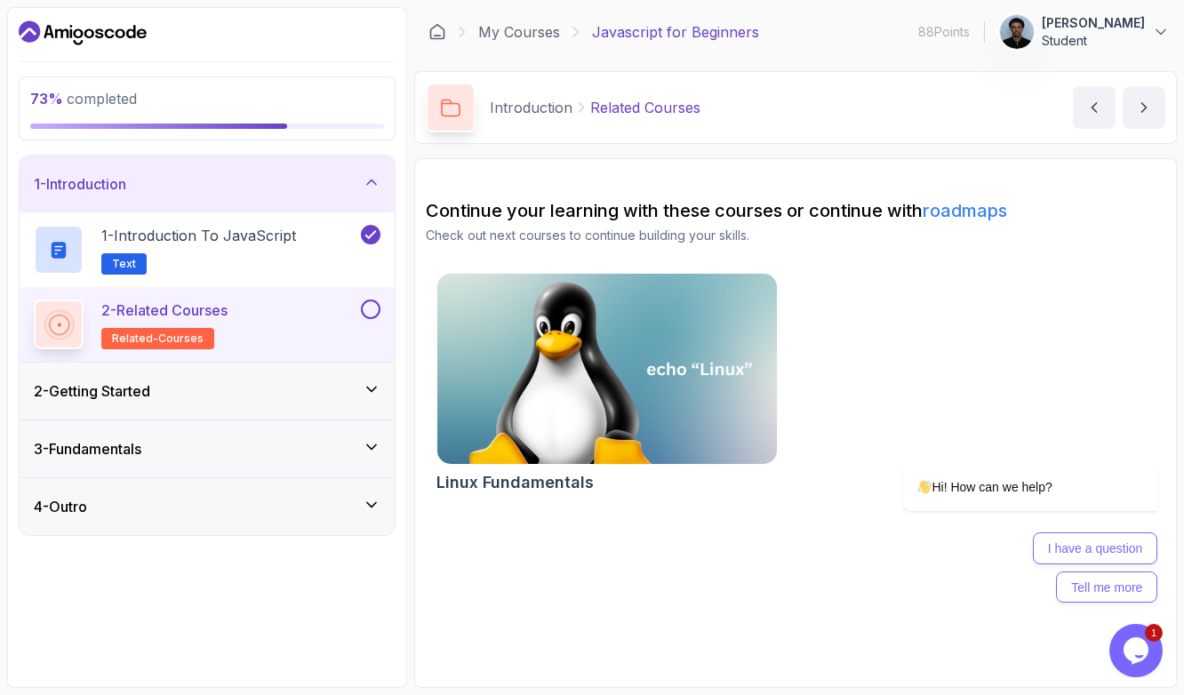
click at [203, 399] on div "2 - Getting Started" at bounding box center [207, 390] width 347 height 21
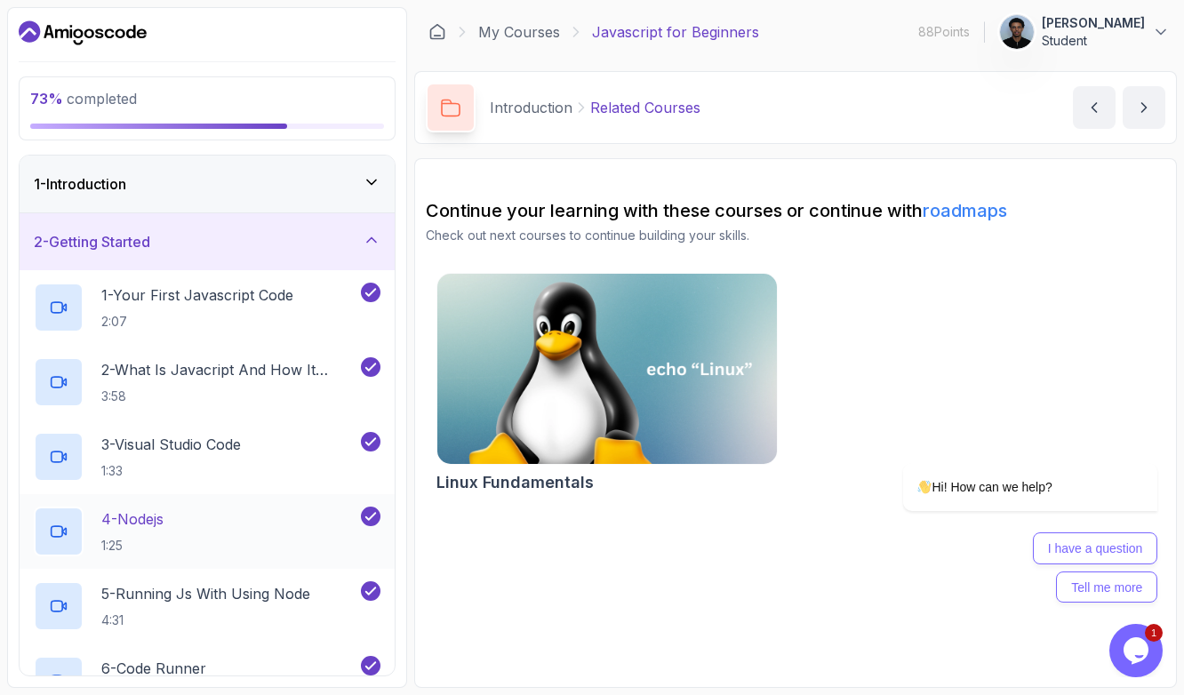
scroll to position [158, 0]
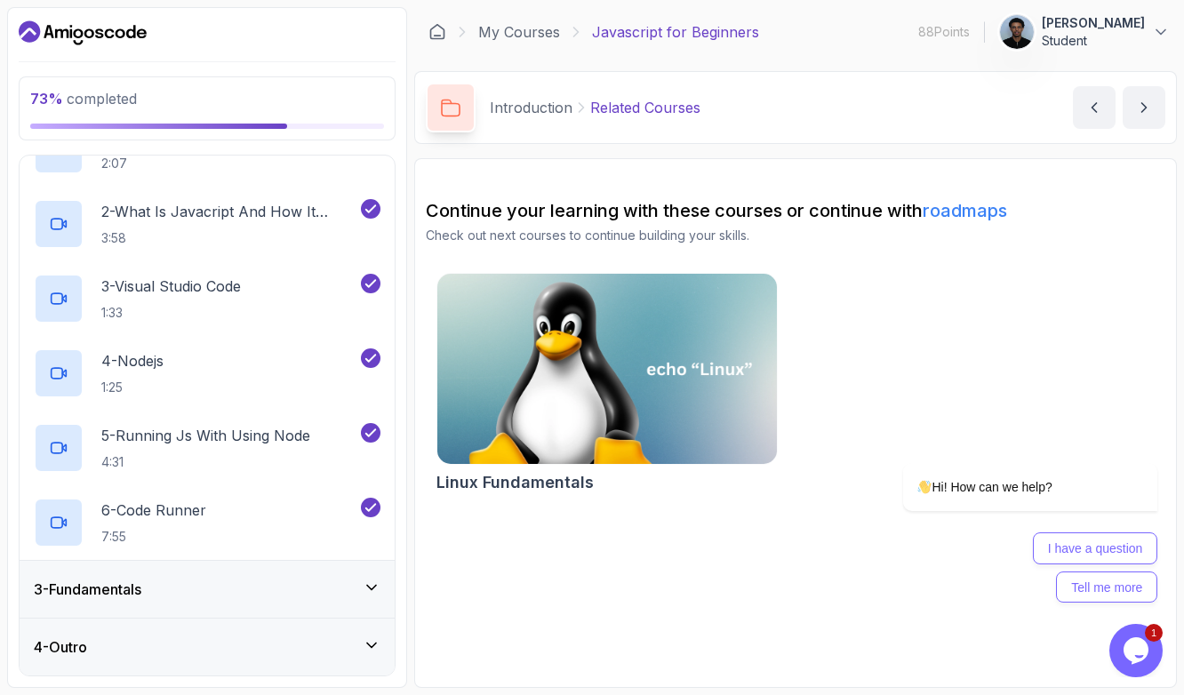
click at [132, 592] on h3 "3 - Fundamentals" at bounding box center [88, 589] width 108 height 21
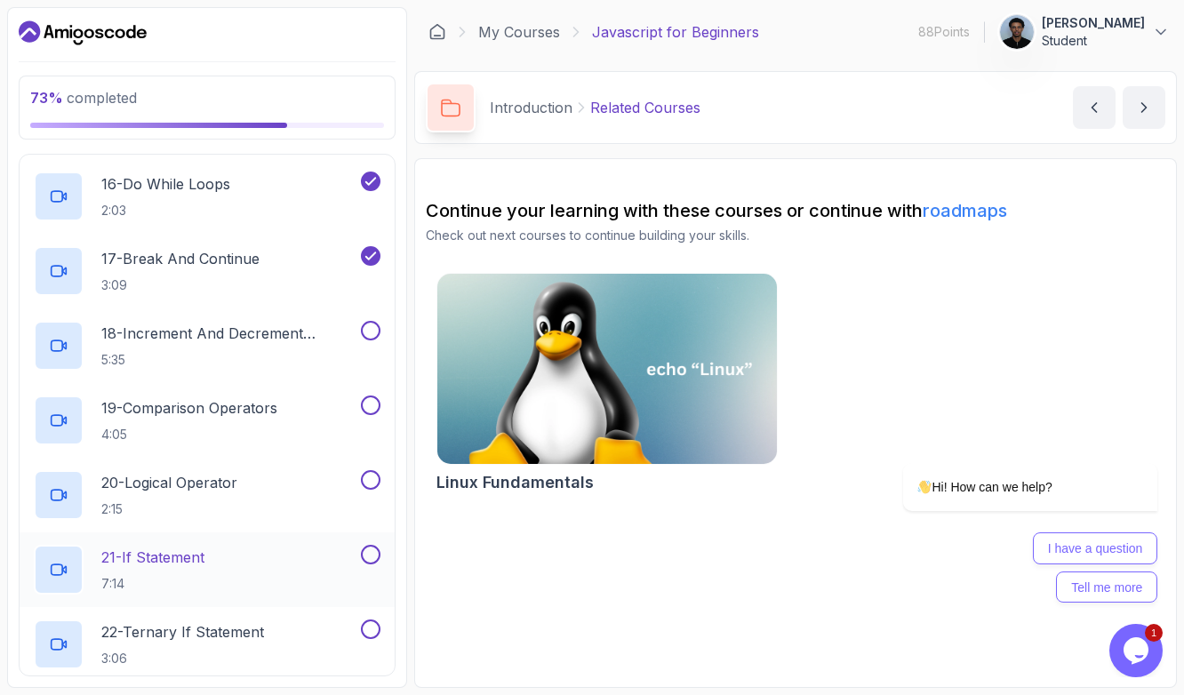
scroll to position [1286, 0]
click at [239, 337] on p "18 - Increment And Decrement Operators" at bounding box center [229, 334] width 256 height 21
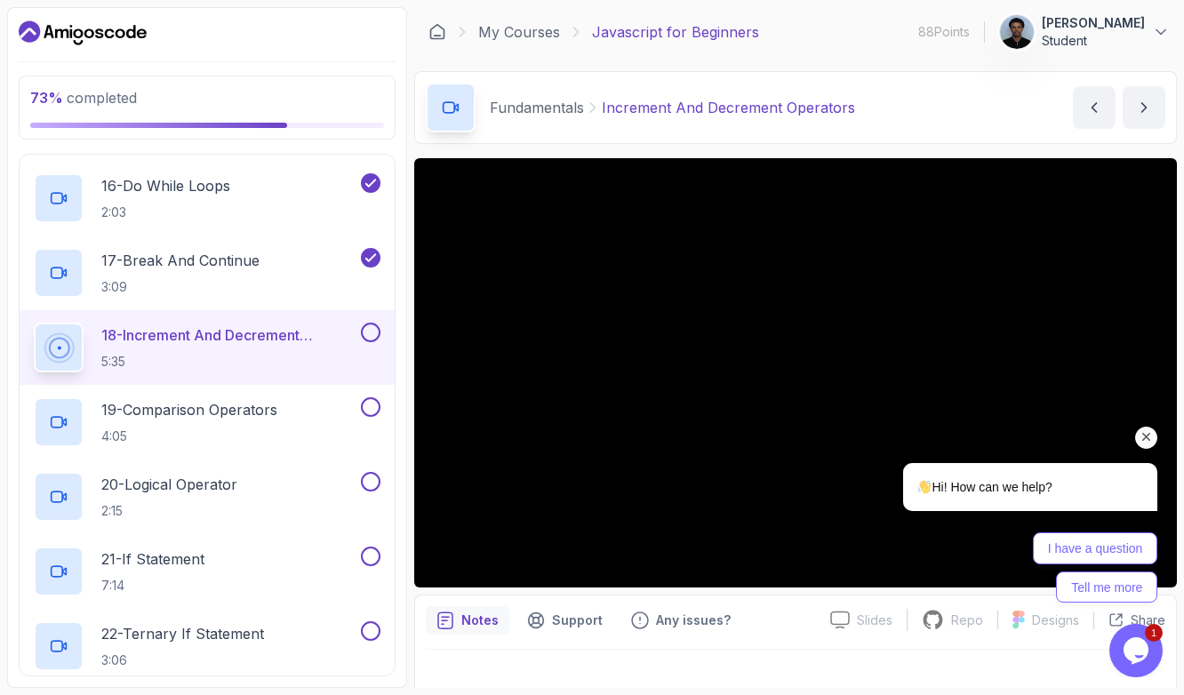
click at [945, 564] on div "I have a question Tell me more" at bounding box center [1030, 567] width 254 height 70
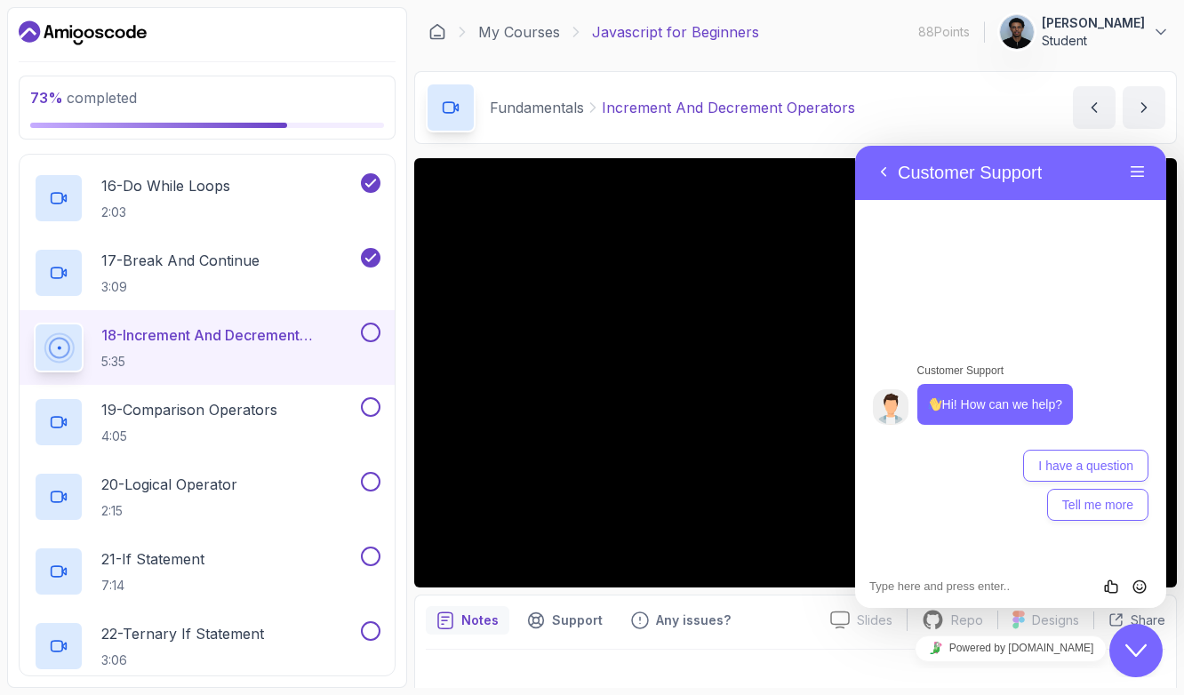
click at [1126, 654] on icon "Close Chat This icon closes the chat window." at bounding box center [1135, 650] width 21 height 21
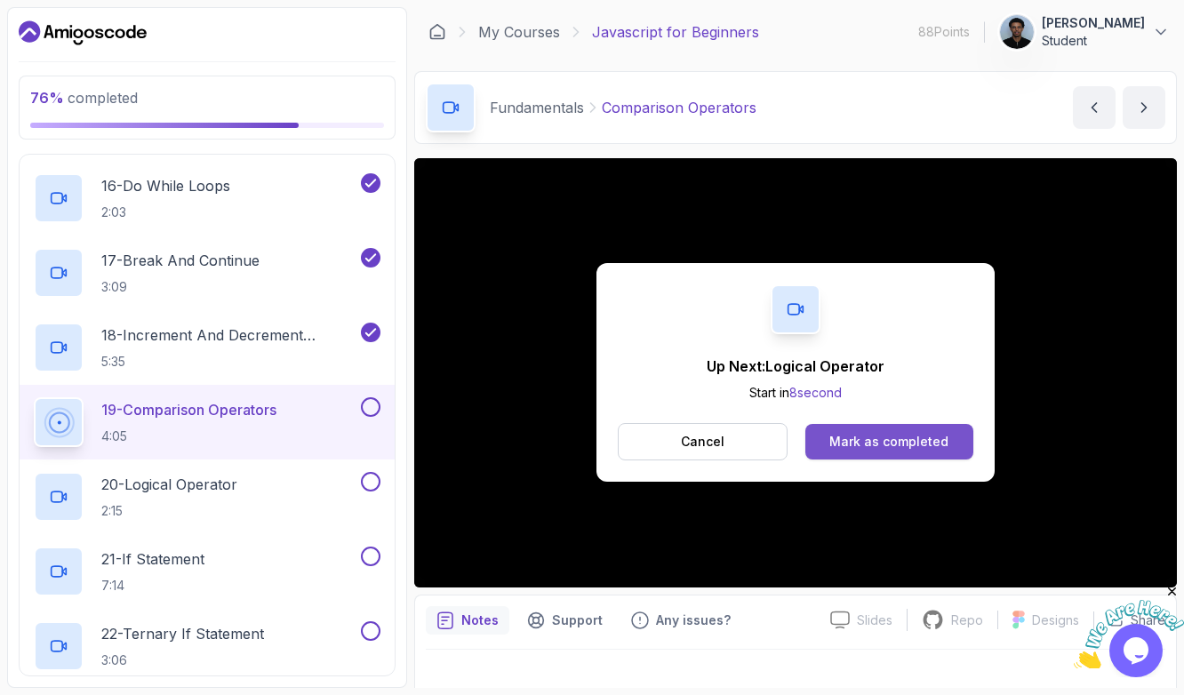
click at [876, 444] on div "Mark as completed" at bounding box center [888, 442] width 119 height 18
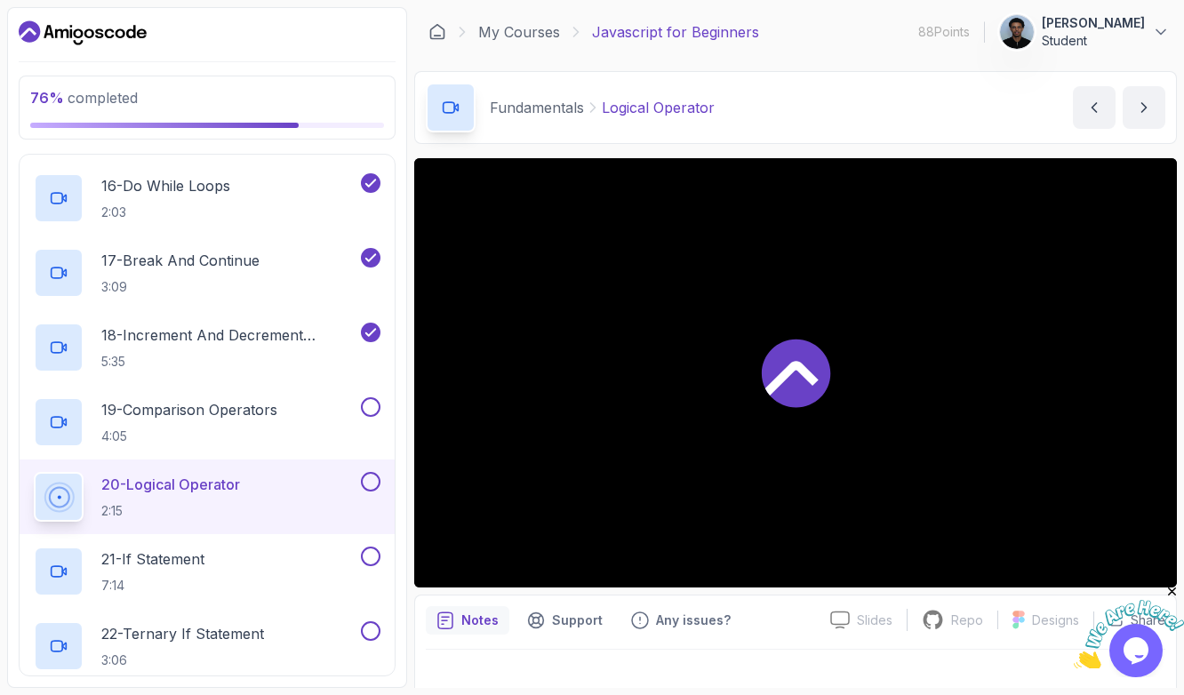
click at [505, 363] on div at bounding box center [795, 372] width 763 height 429
click at [240, 493] on p "20 - Logical Operator" at bounding box center [170, 484] width 139 height 21
